Goal: Task Accomplishment & Management: Use online tool/utility

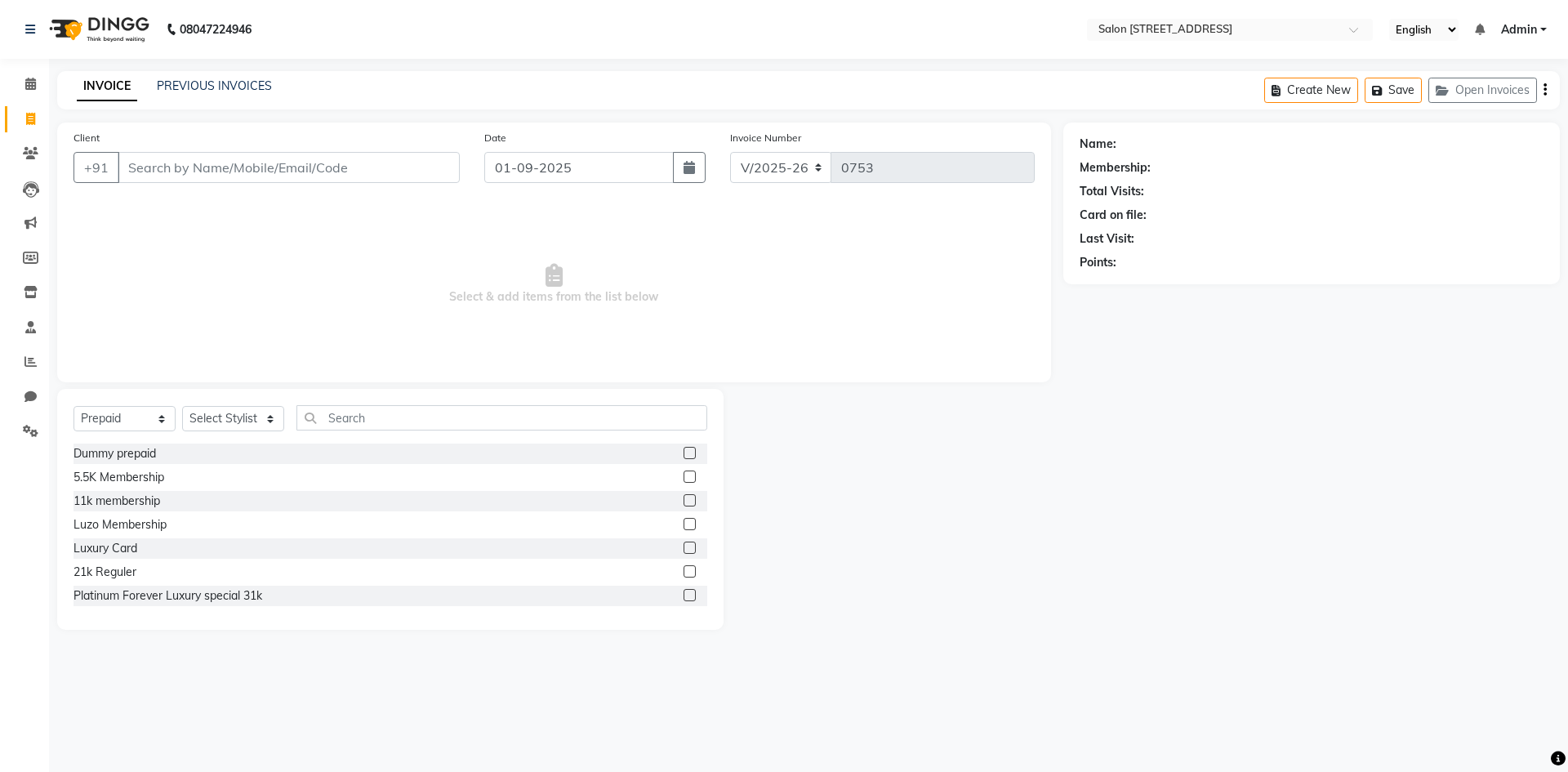
select select "7707"
select select "P"
click at [257, 82] on link "PREVIOUS INVOICES" at bounding box center [215, 85] width 115 height 15
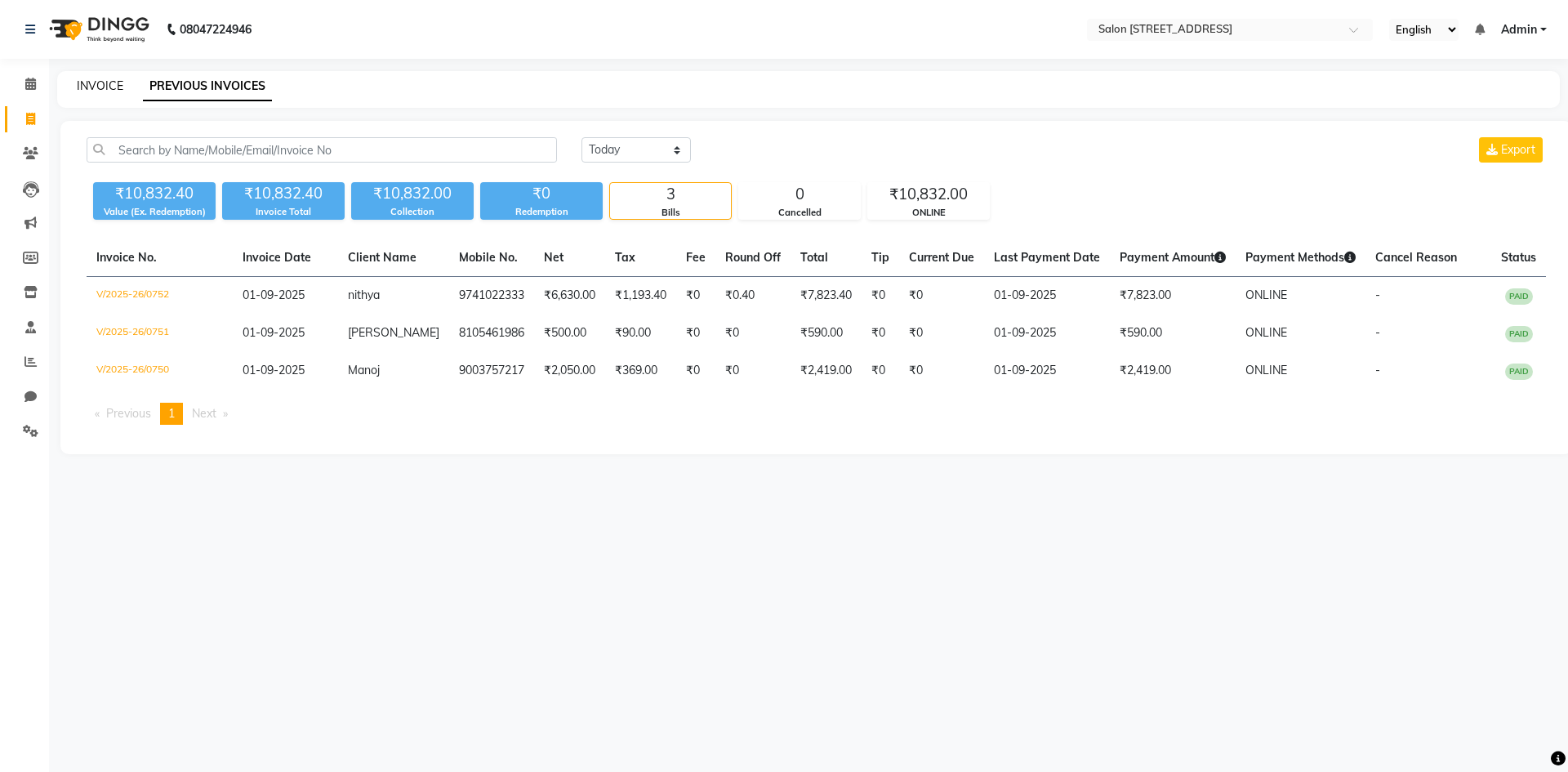
click at [96, 87] on link "INVOICE" at bounding box center [100, 85] width 47 height 15
select select "service"
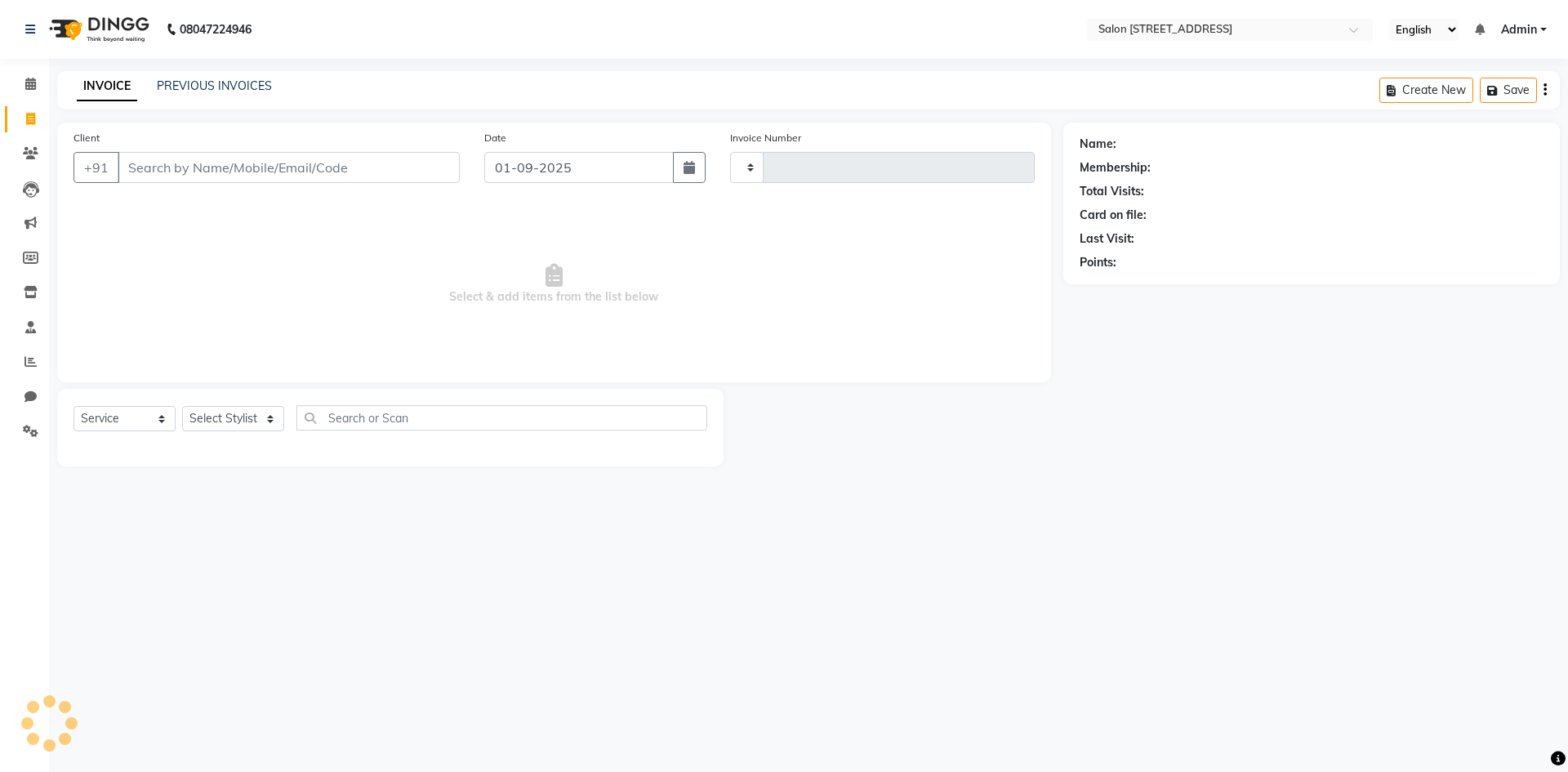
type input "0753"
select select "7707"
select select "P"
